Goal: Task Accomplishment & Management: Use online tool/utility

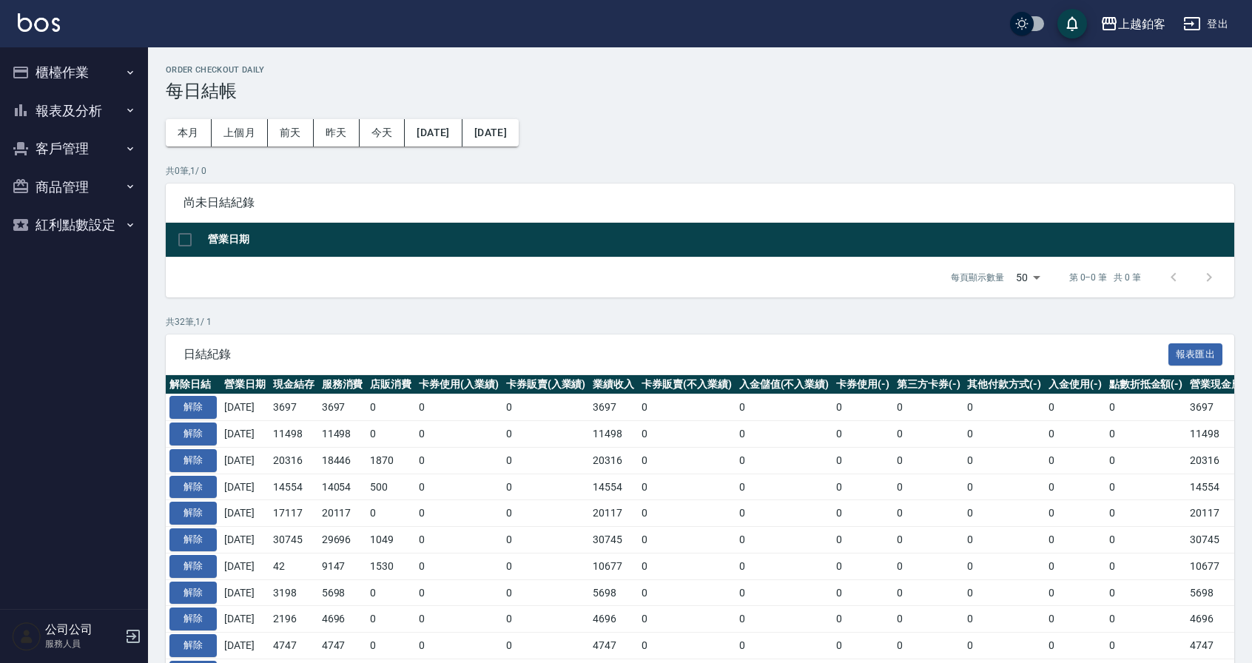
click at [91, 113] on button "報表及分析" at bounding box center [74, 111] width 136 height 38
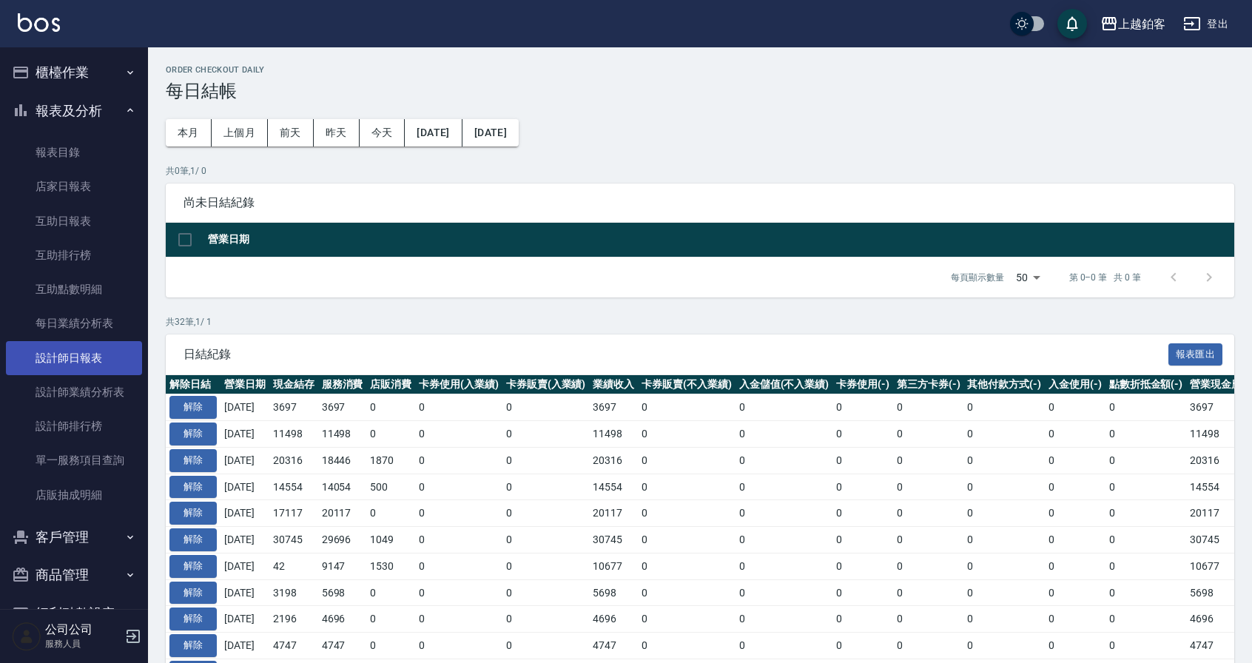
click at [101, 352] on link "設計師日報表" at bounding box center [74, 358] width 136 height 34
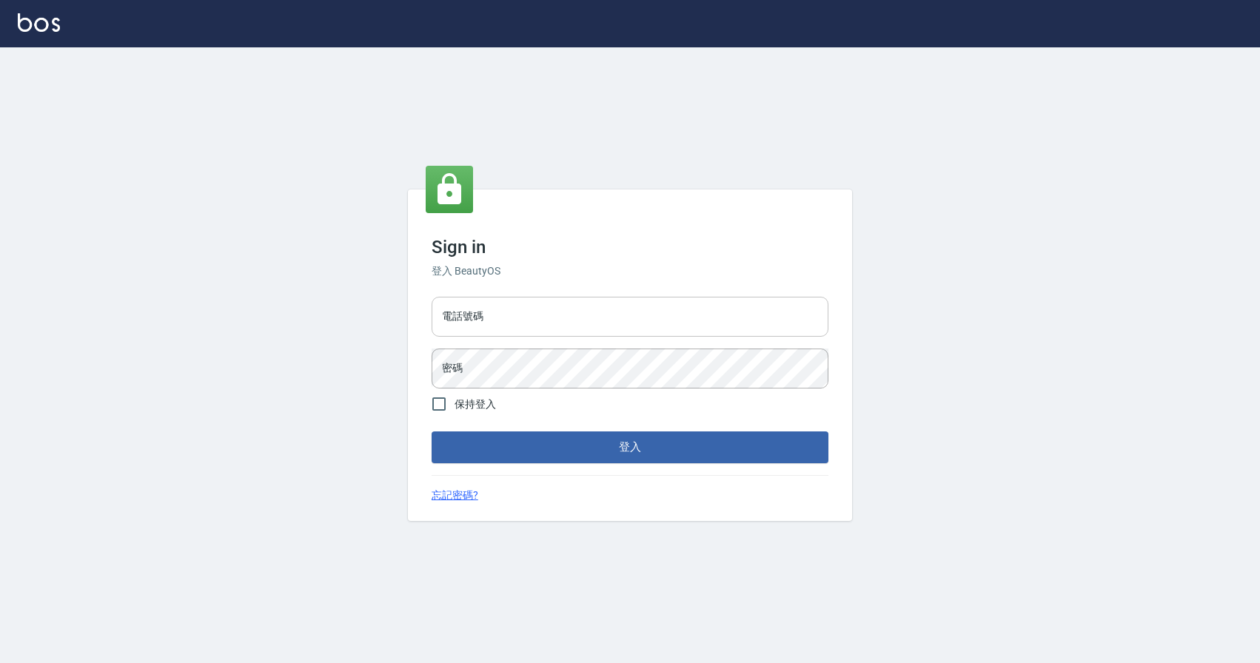
click at [532, 320] on input "電話號碼" at bounding box center [629, 317] width 397 height 40
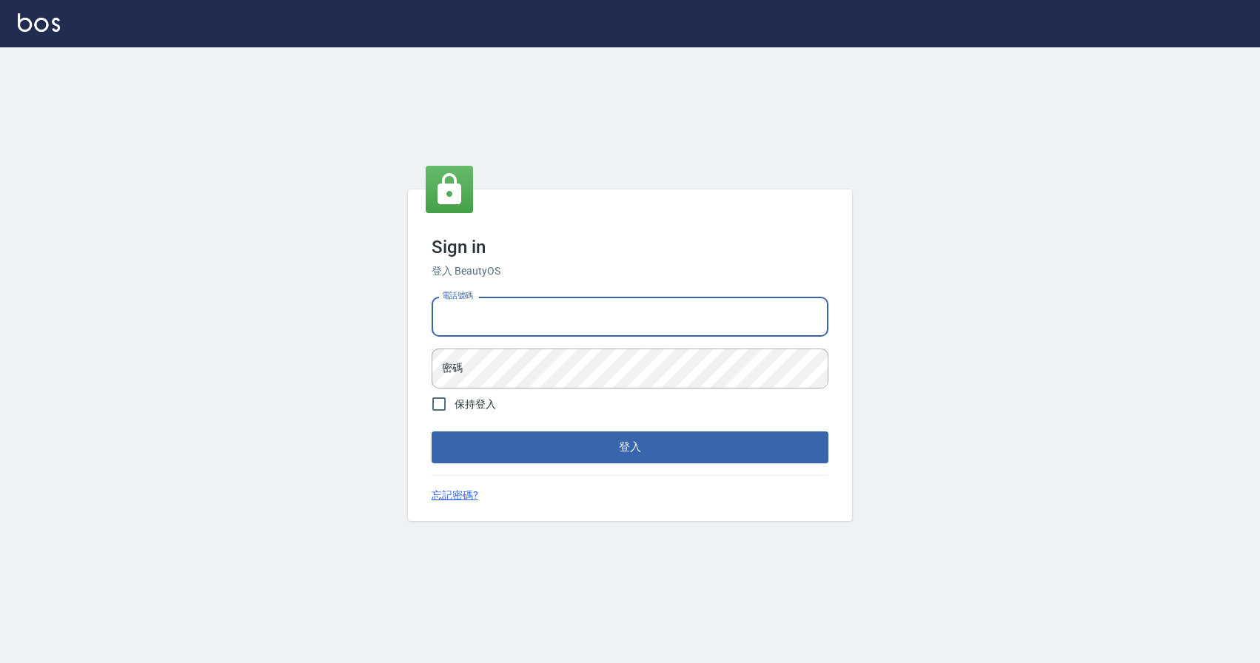
type input "0424526080"
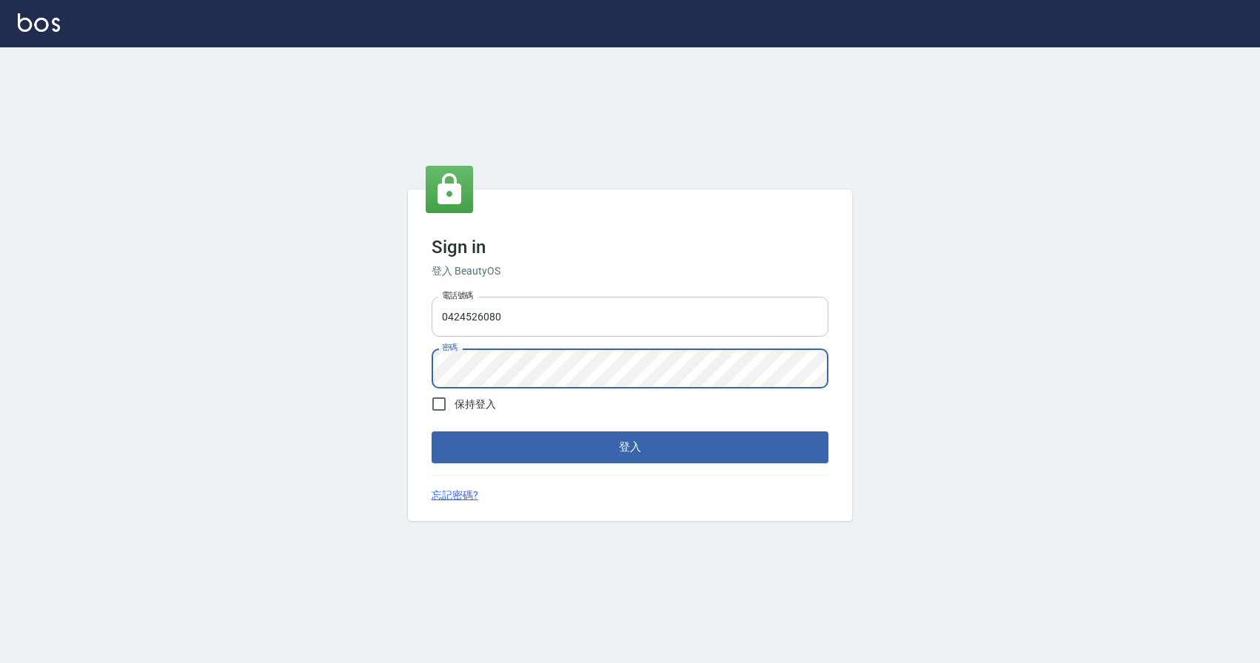
click at [431, 431] on button "登入" at bounding box center [629, 446] width 397 height 31
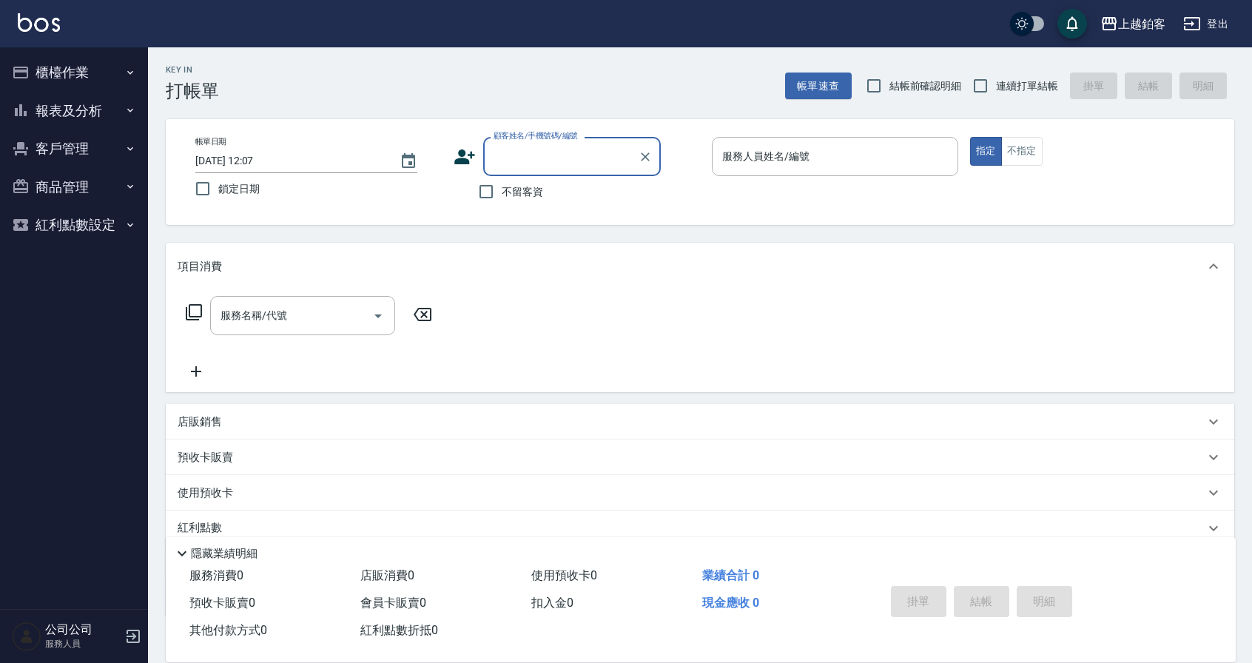
click at [83, 125] on button "報表及分析" at bounding box center [74, 111] width 136 height 38
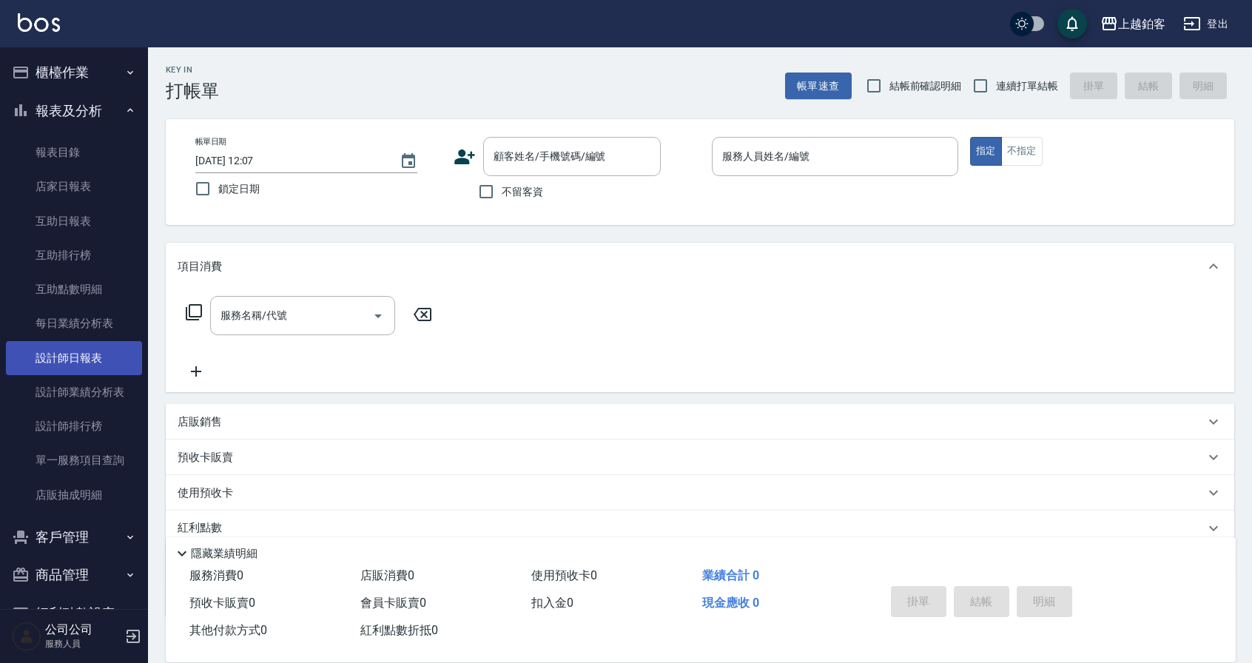
click at [118, 346] on link "設計師日報表" at bounding box center [74, 358] width 136 height 34
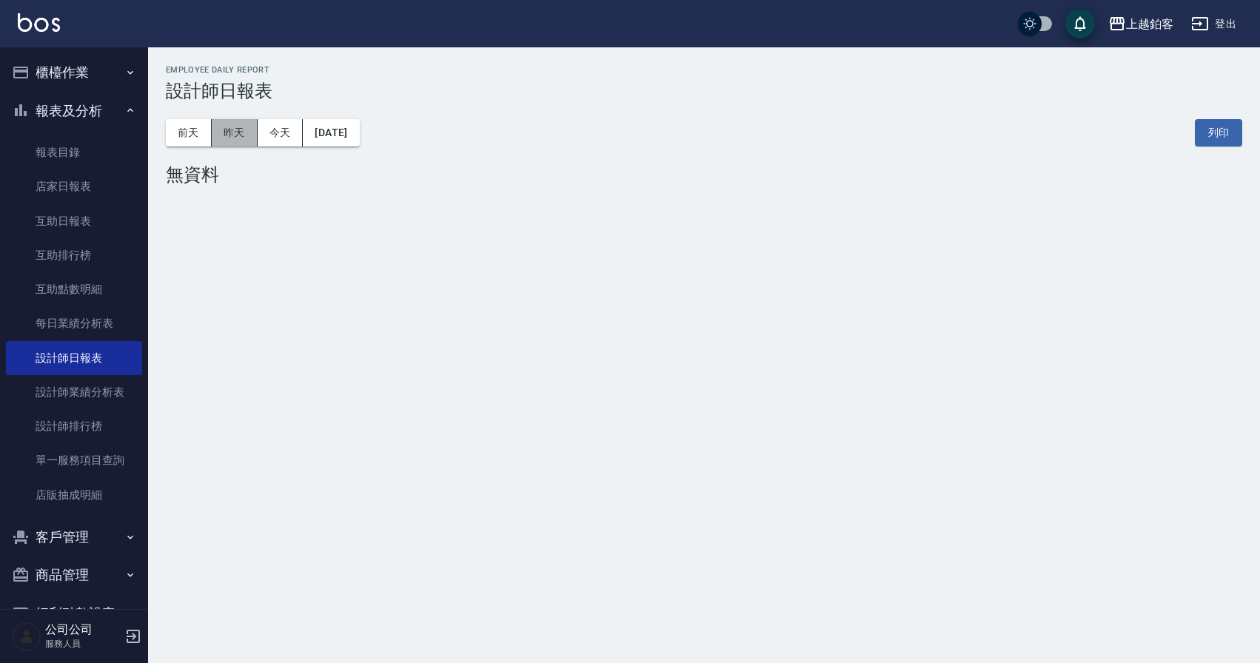
click at [230, 142] on button "昨天" at bounding box center [235, 132] width 46 height 27
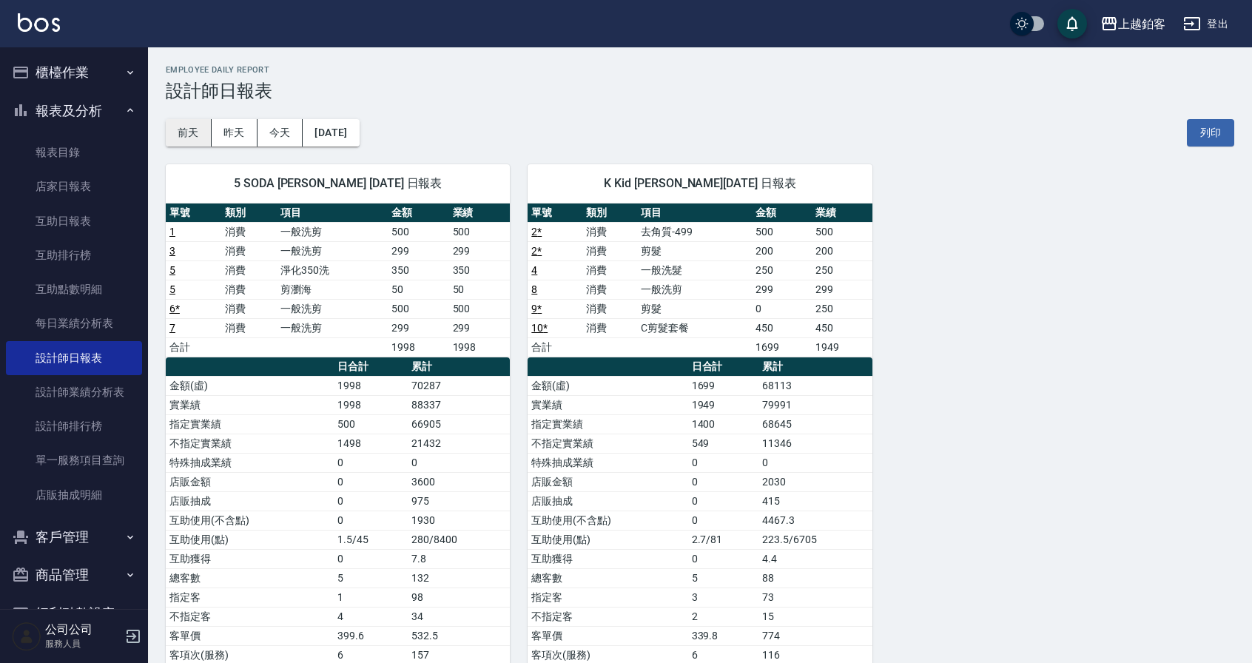
click at [209, 132] on button "前天" at bounding box center [189, 132] width 46 height 27
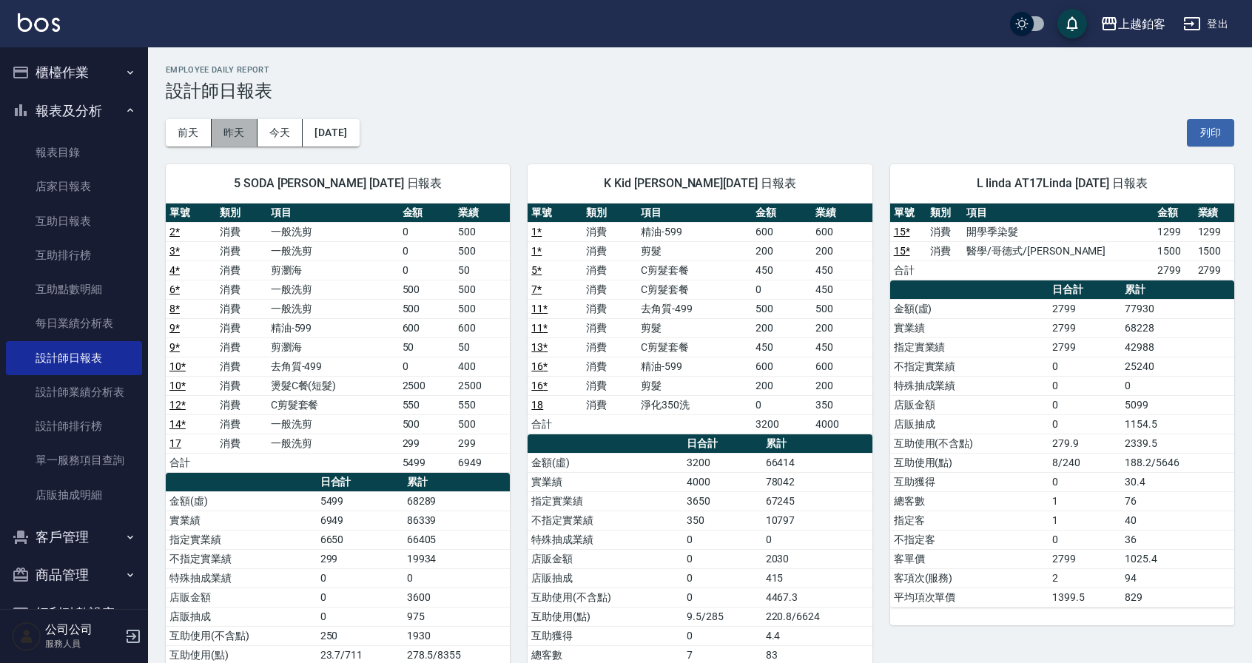
click at [243, 132] on button "昨天" at bounding box center [235, 132] width 46 height 27
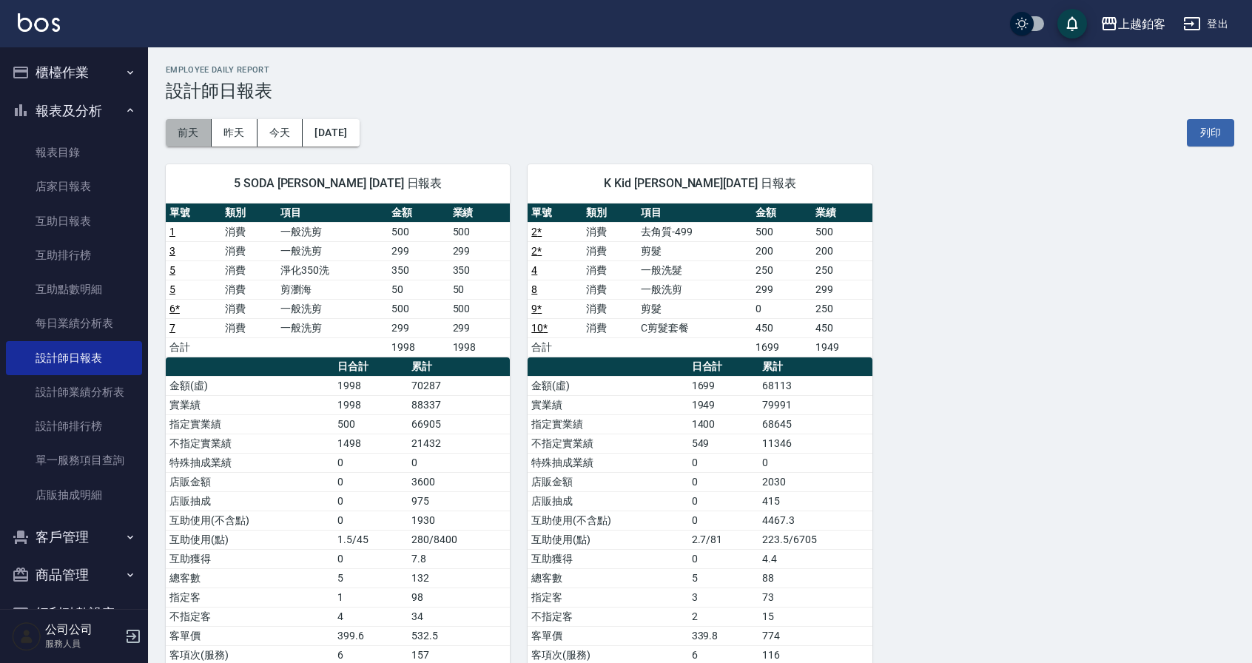
click at [199, 134] on button "前天" at bounding box center [189, 132] width 46 height 27
